Goal: Information Seeking & Learning: Find contact information

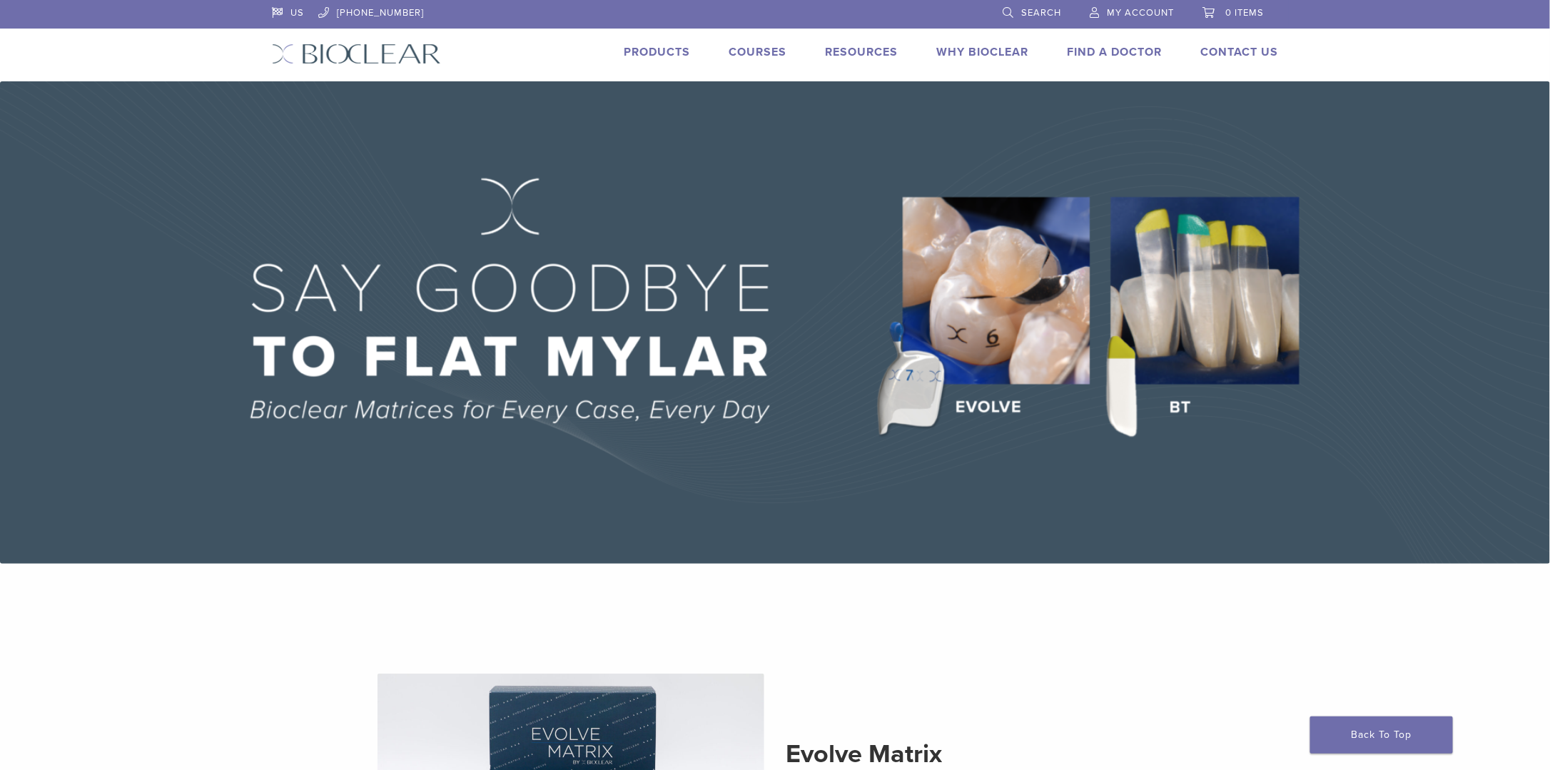
click at [1089, 53] on link "Find A Doctor" at bounding box center [1114, 52] width 95 height 14
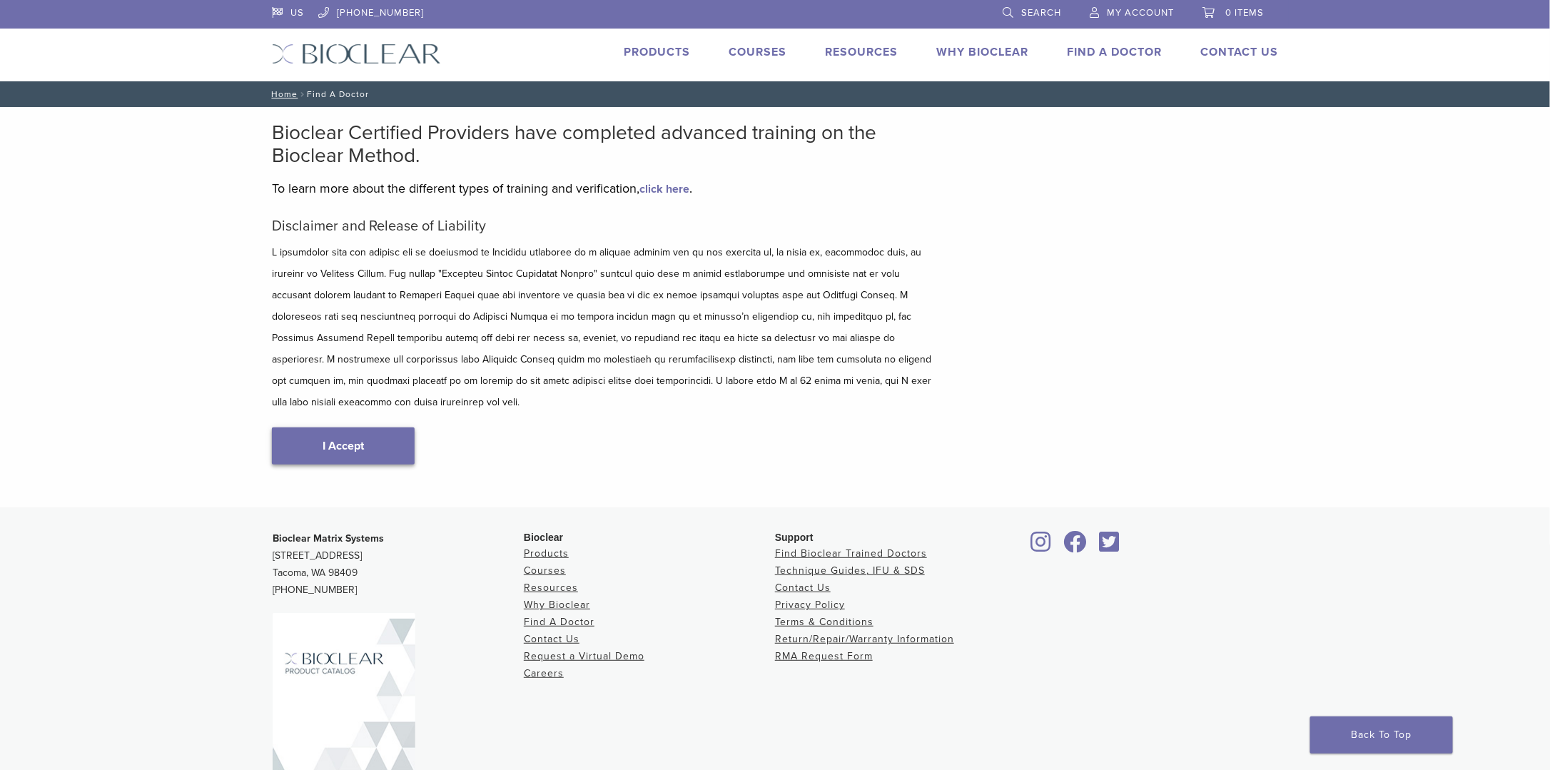
scroll to position [56, 0]
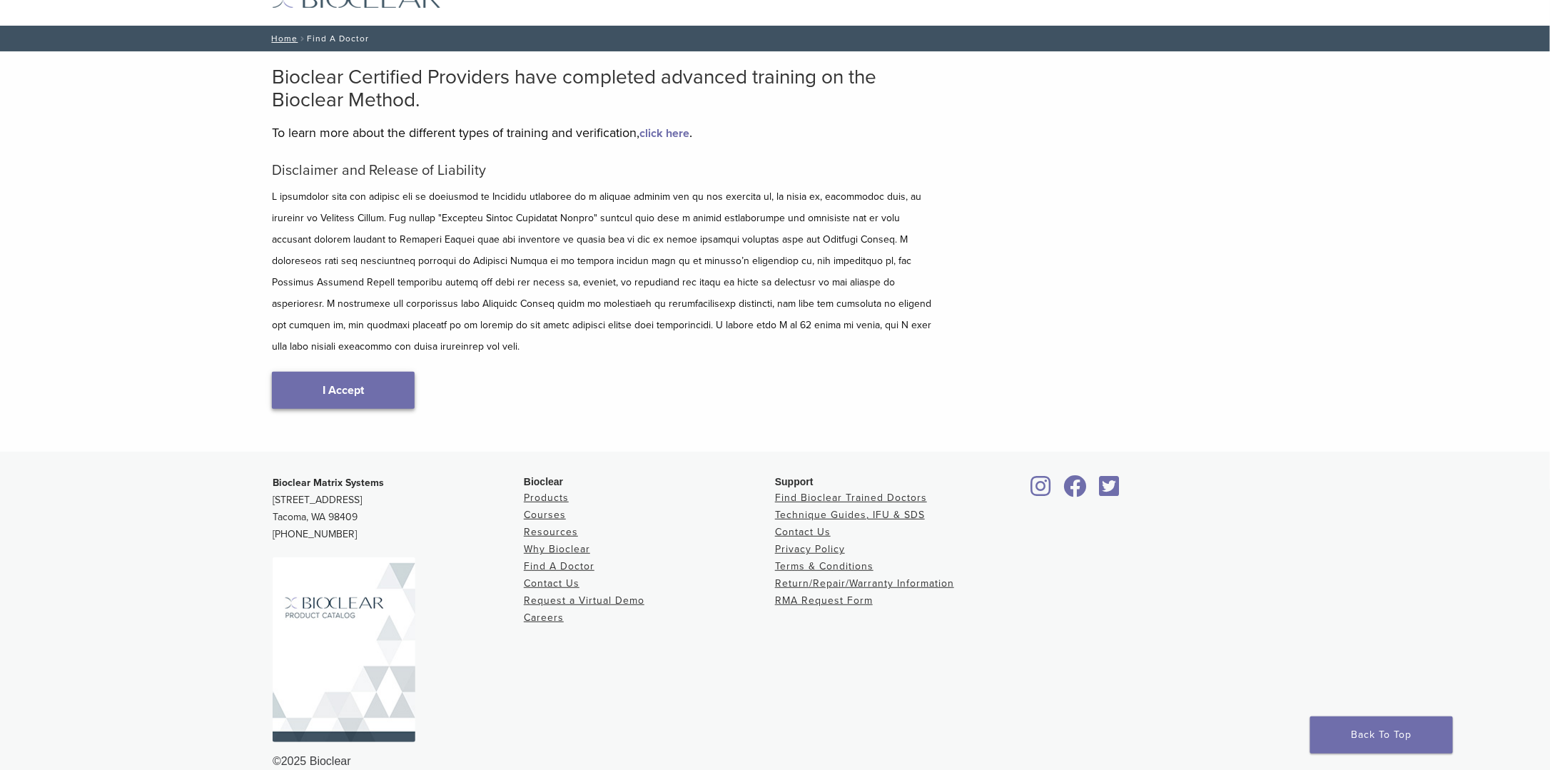
click at [357, 378] on link "I Accept" at bounding box center [343, 390] width 143 height 37
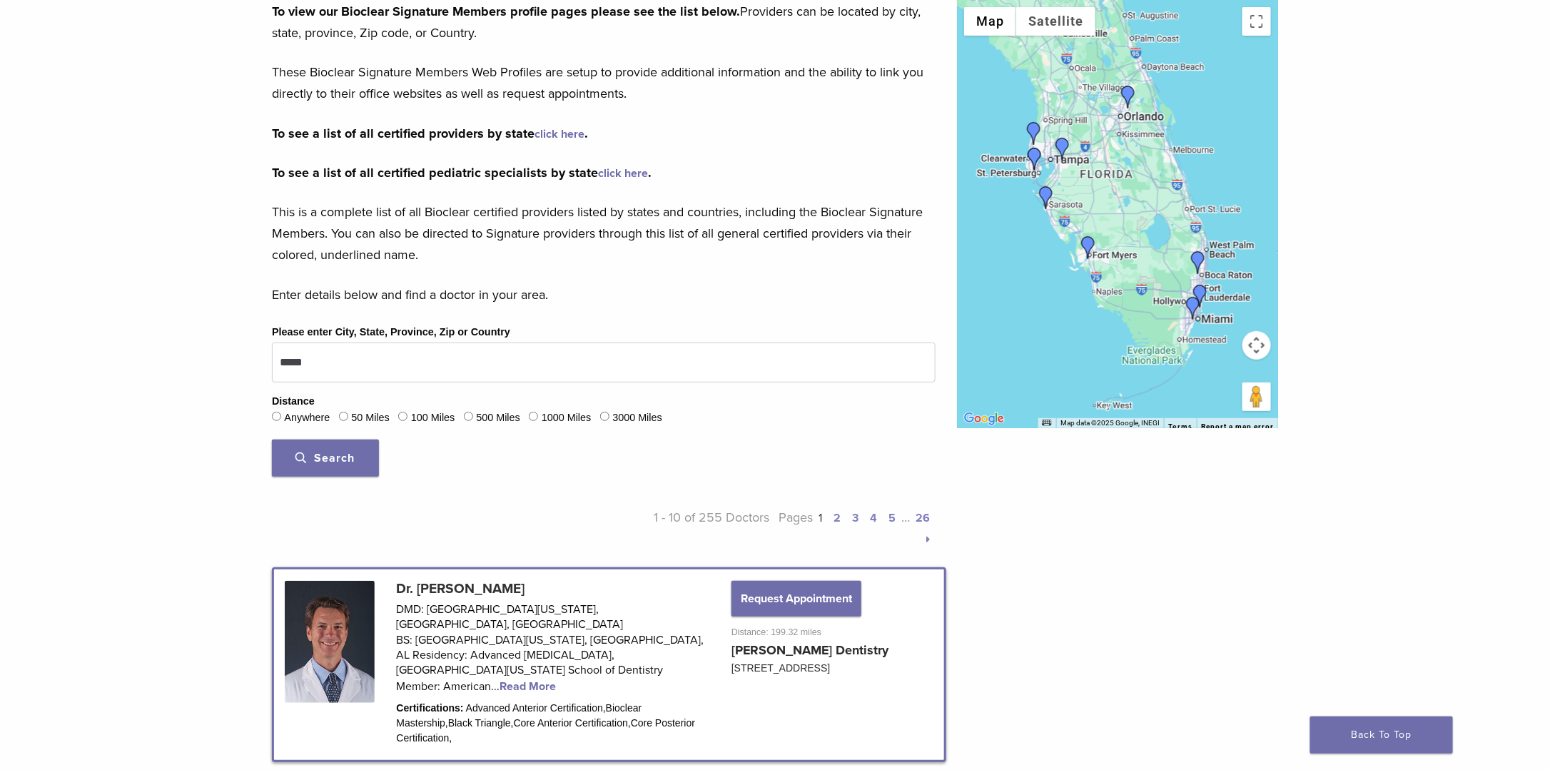
scroll to position [214, 0]
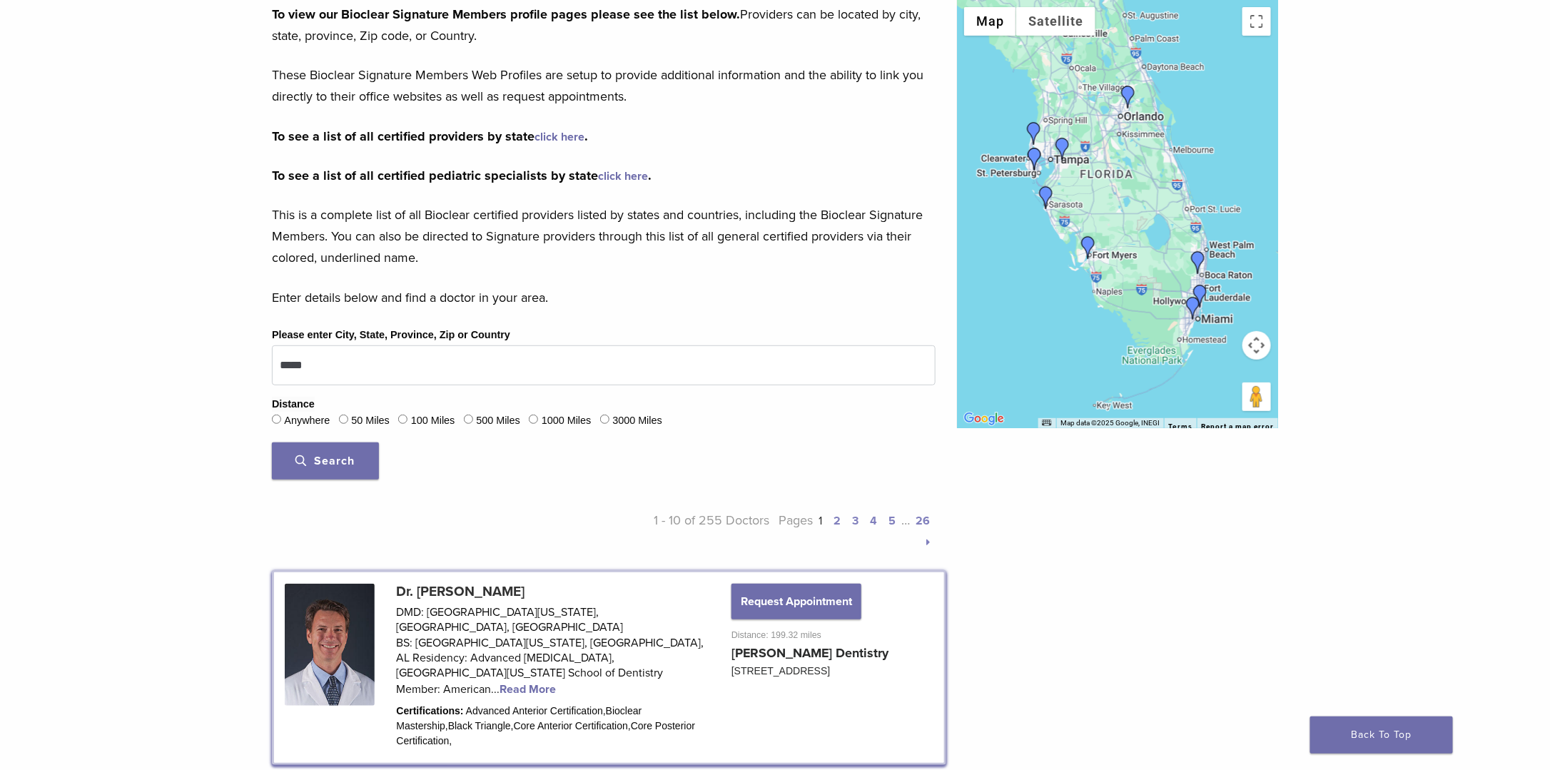
click at [556, 137] on link "click here" at bounding box center [559, 137] width 50 height 14
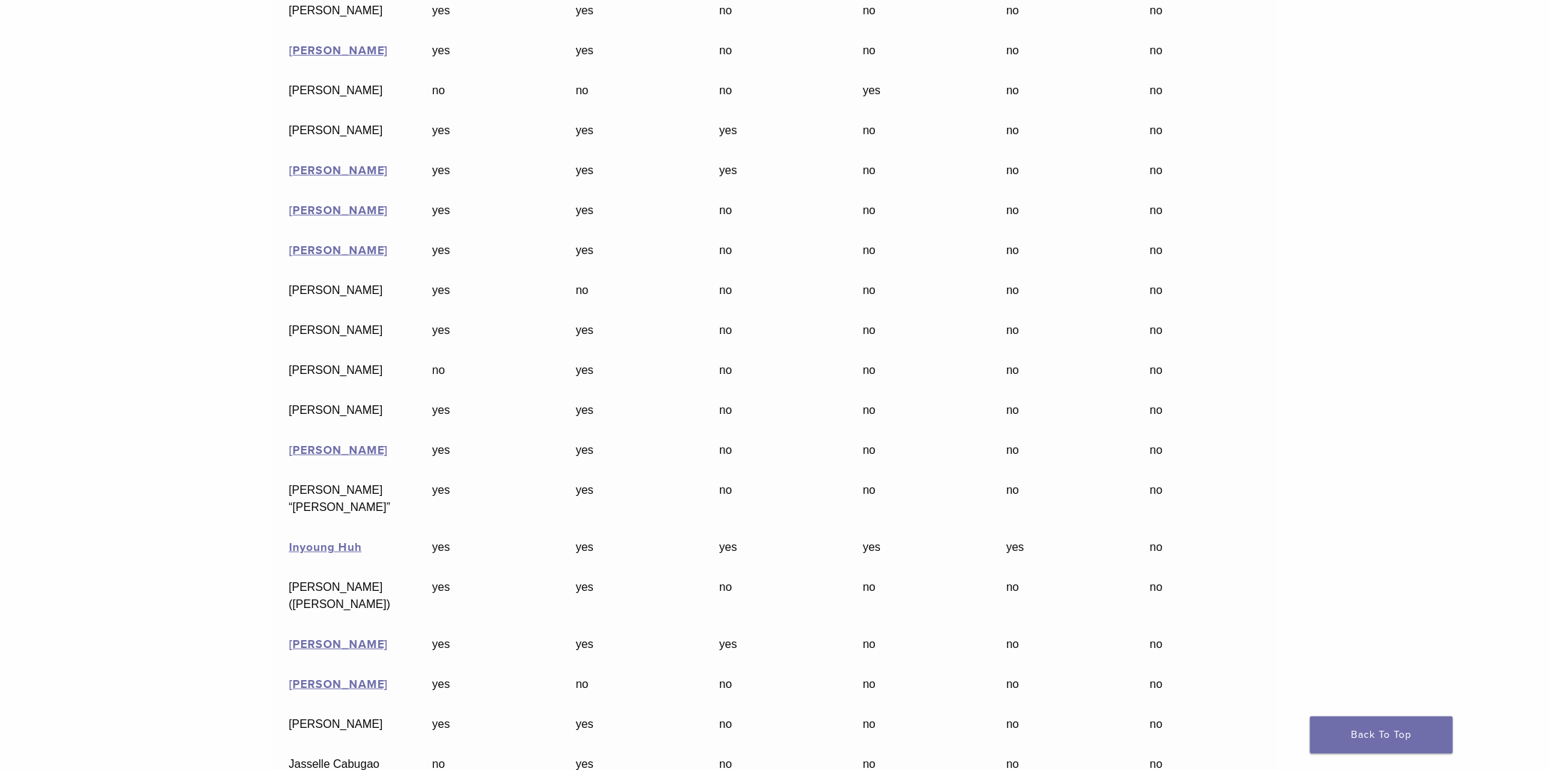
scroll to position [2997, 0]
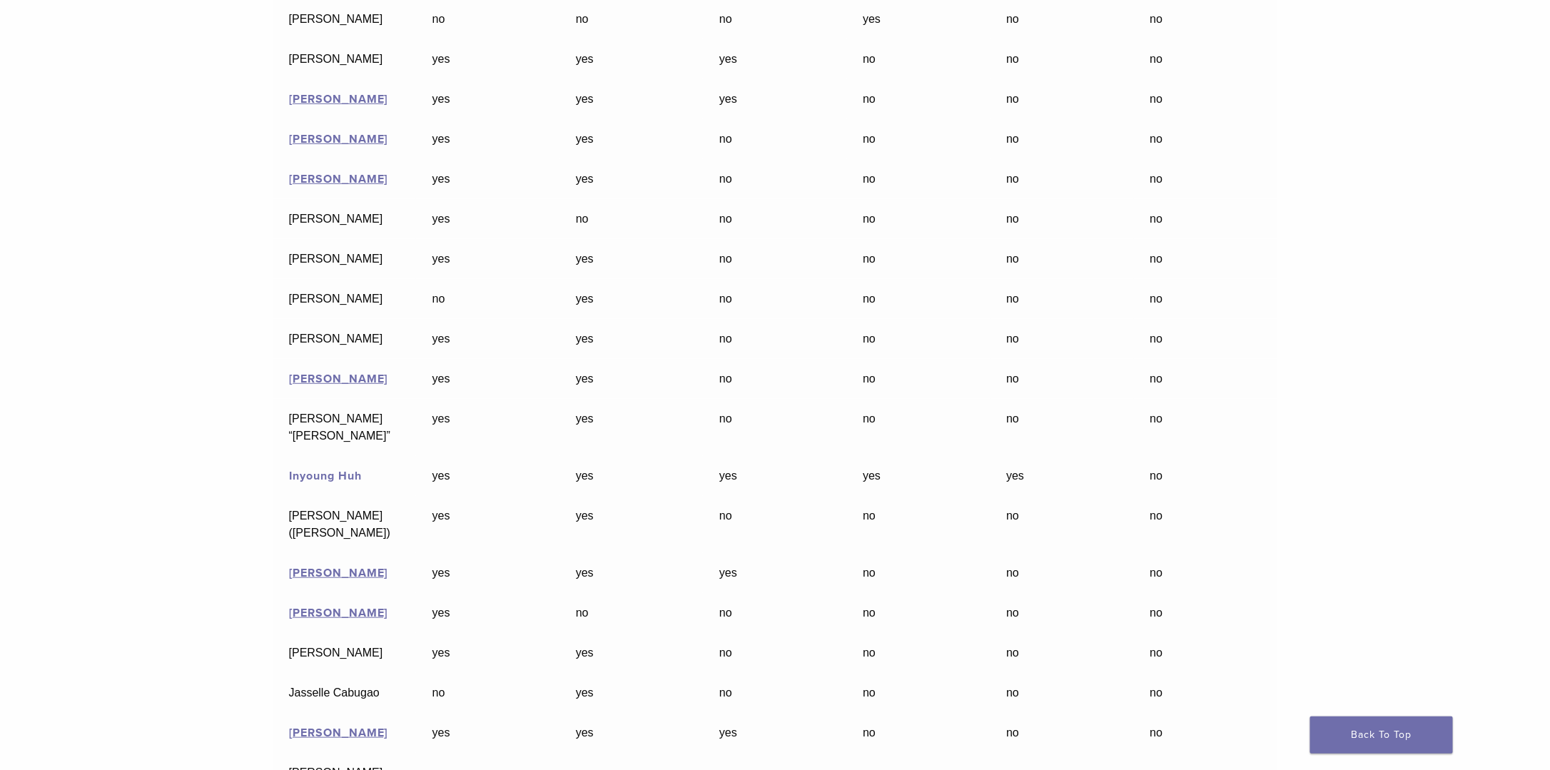
click at [310, 469] on link "Inyoung Huh" at bounding box center [325, 476] width 73 height 14
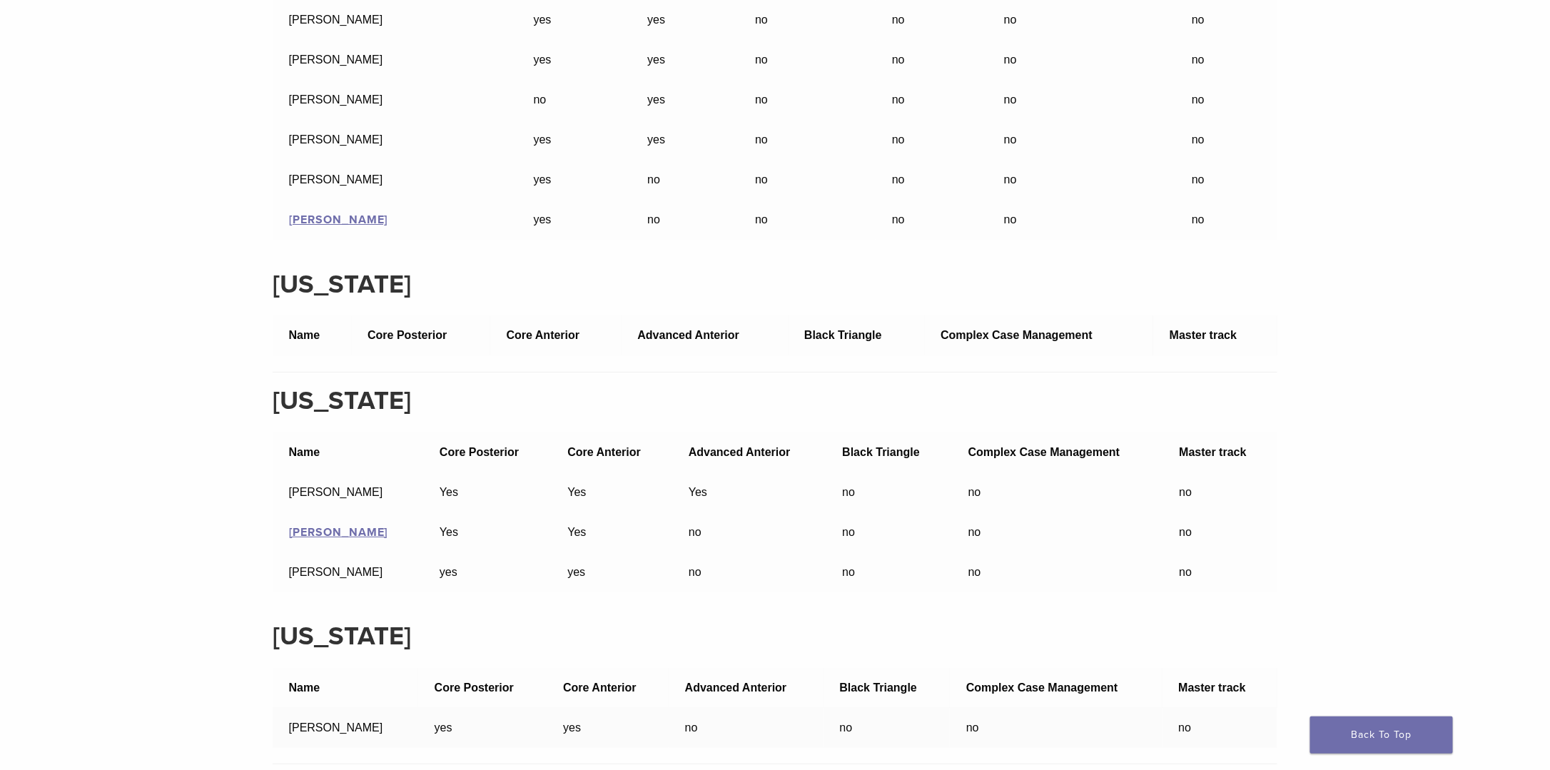
scroll to position [32467, 0]
